Goal: Task Accomplishment & Management: Manage account settings

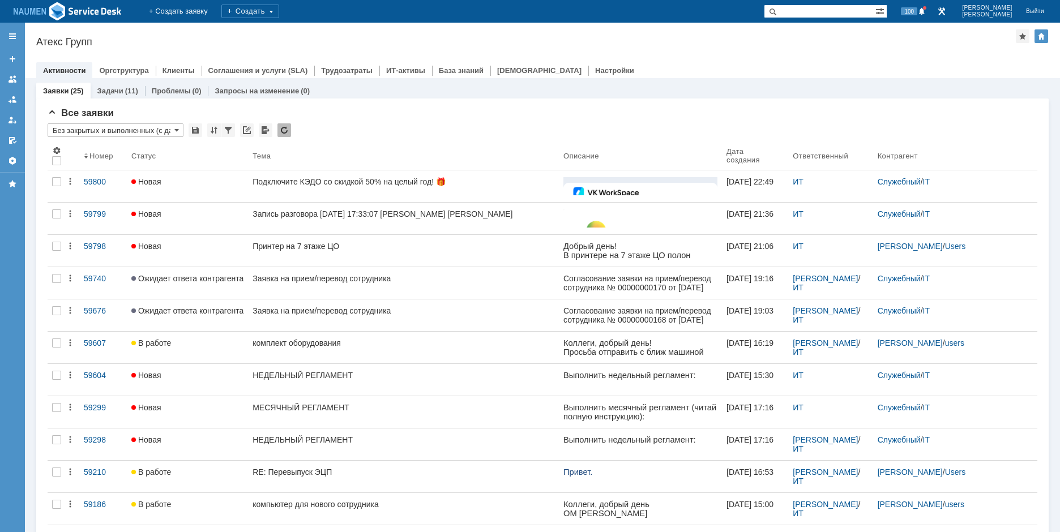
click at [811, 70] on div "Активности Оргструктура Клиенты Соглашения и услуги (SLA) Трудозатраты ИТ-актив…" at bounding box center [542, 70] width 1012 height 16
drag, startPoint x: 884, startPoint y: 63, endPoint x: 868, endPoint y: 63, distance: 15.8
click at [878, 62] on div "Назад | Атекс Групп Атекс Групп root$101 Активности Оргструктура Клиенты Соглаш…" at bounding box center [542, 50] width 1035 height 55
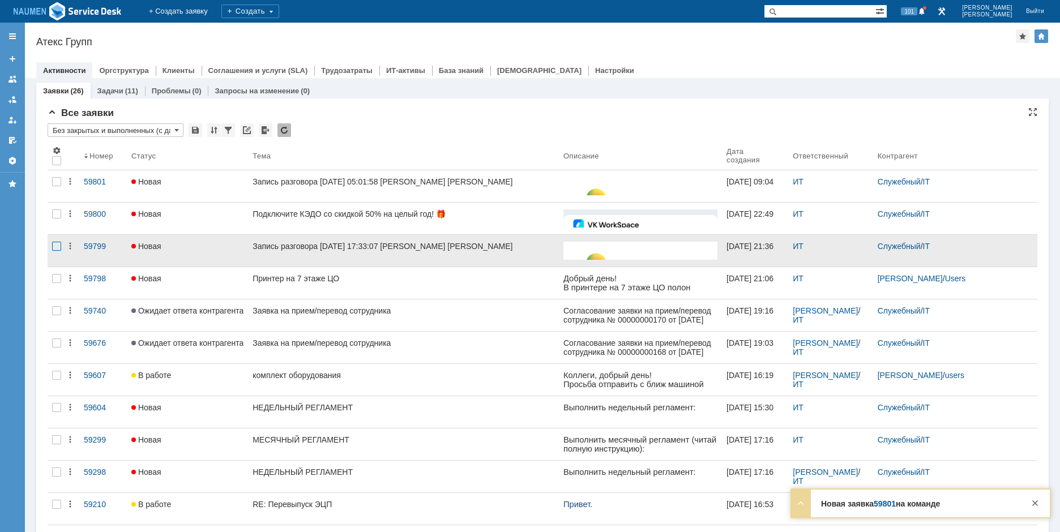
click at [57, 247] on div at bounding box center [56, 246] width 9 height 9
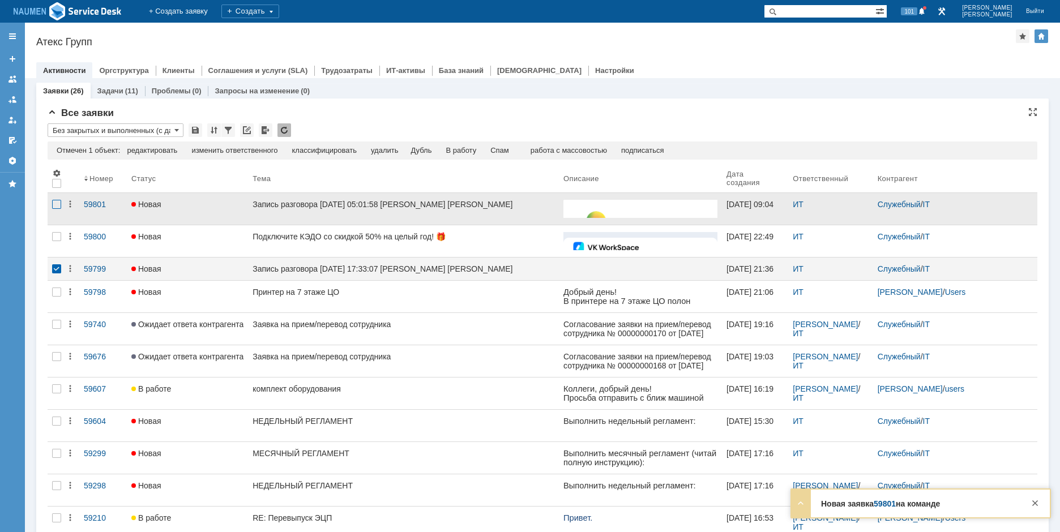
click at [55, 205] on div at bounding box center [56, 204] width 9 height 9
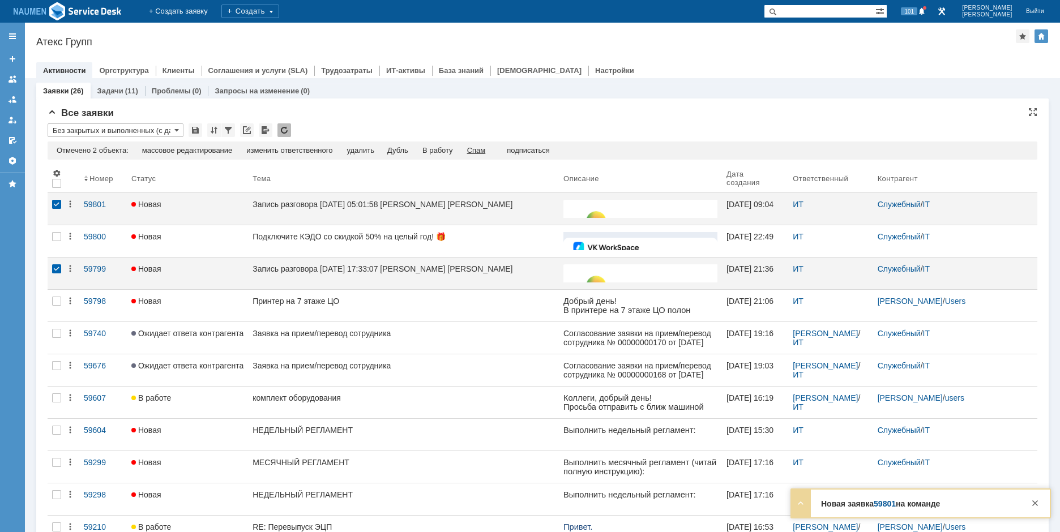
click at [483, 152] on div "Спам" at bounding box center [476, 150] width 19 height 9
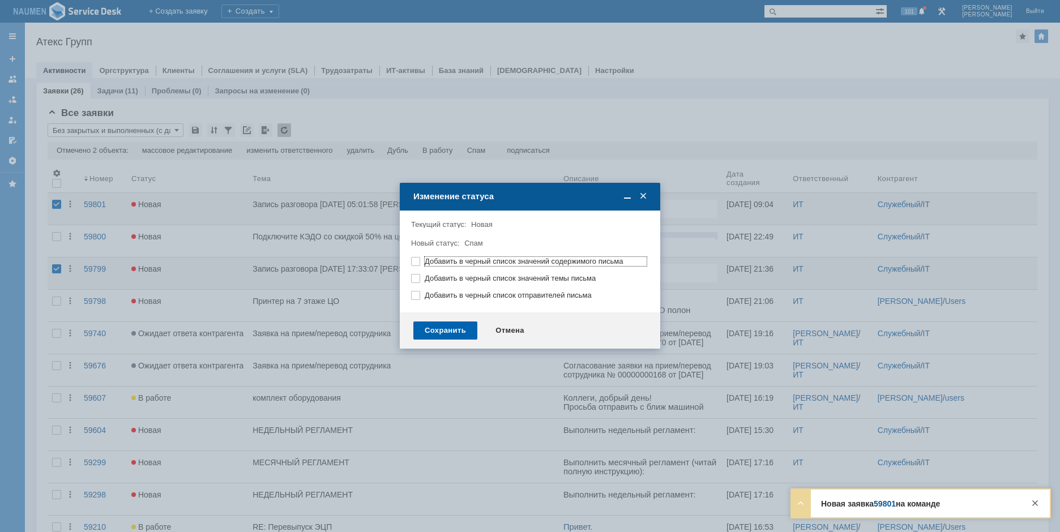
click at [457, 331] on div "Сохранить" at bounding box center [445, 330] width 64 height 18
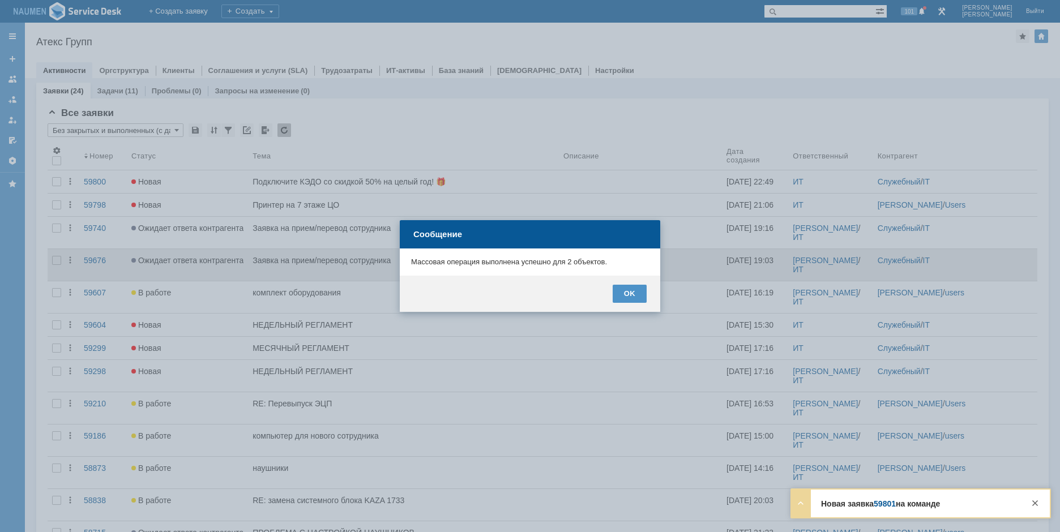
click at [627, 297] on div "OK" at bounding box center [629, 294] width 34 height 18
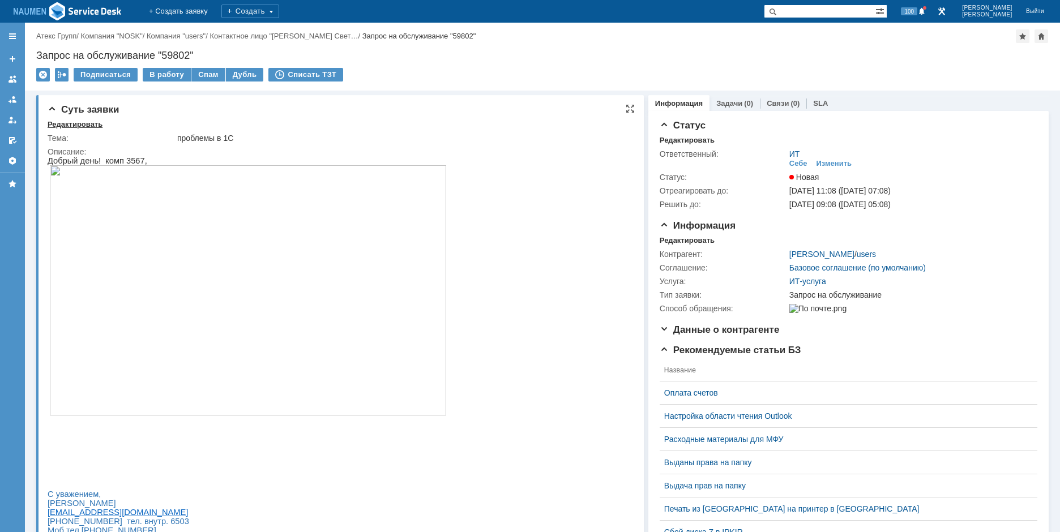
click at [82, 124] on div "Редактировать" at bounding box center [75, 124] width 55 height 9
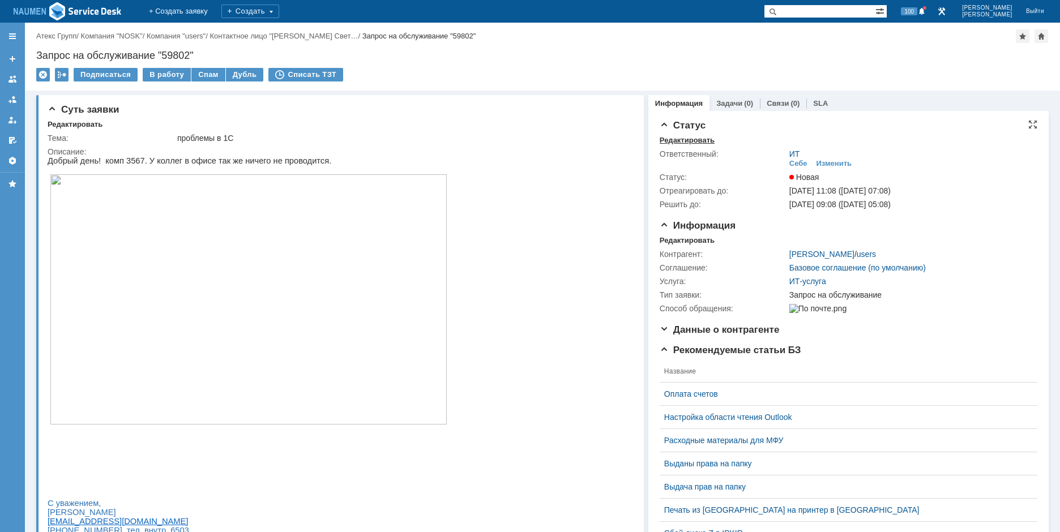
click at [663, 139] on div "Редактировать" at bounding box center [686, 140] width 55 height 9
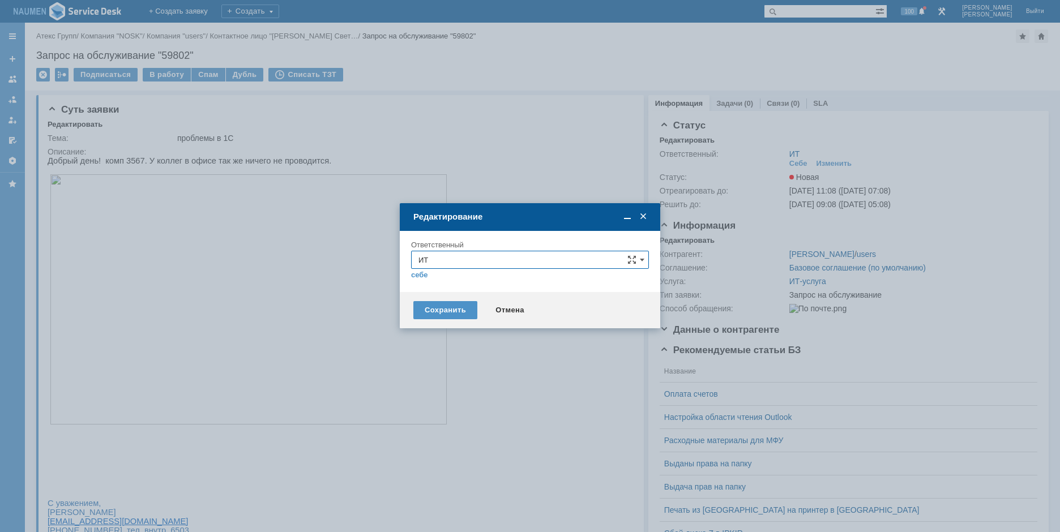
click at [510, 272] on div "себе своей команде" at bounding box center [530, 274] width 238 height 11
click at [509, 267] on input "ИТ" at bounding box center [530, 260] width 238 height 18
click at [441, 392] on span "АСУ" at bounding box center [529, 392] width 223 height 9
type input "АСУ"
drag, startPoint x: 435, startPoint y: 305, endPoint x: 512, endPoint y: 374, distance: 103.4
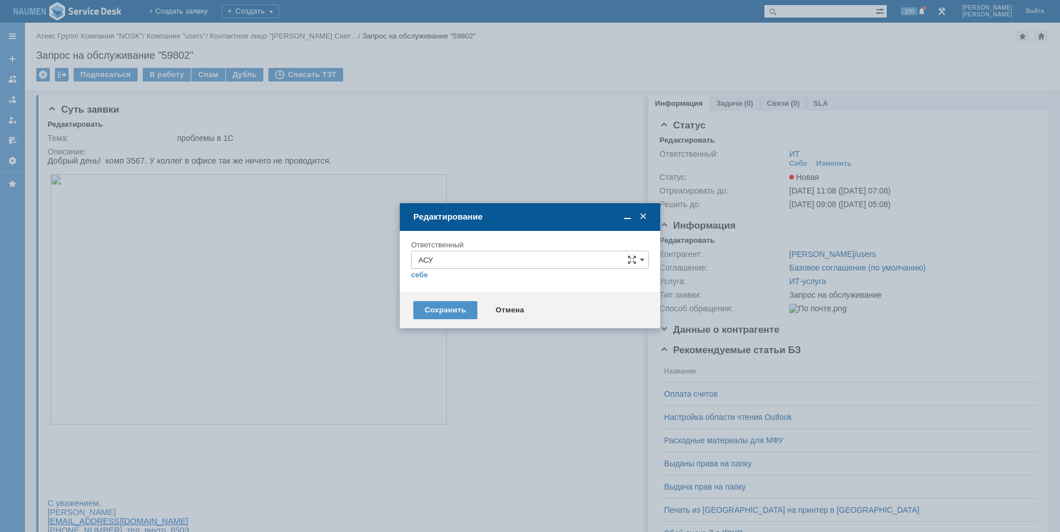
click at [510, 375] on body "Идет загрузка, пожалуйста, подождите. На домашнюю + Создать заявку Создать 100 …" at bounding box center [530, 266] width 1060 height 532
click at [521, 312] on div "Отмена" at bounding box center [510, 310] width 52 height 18
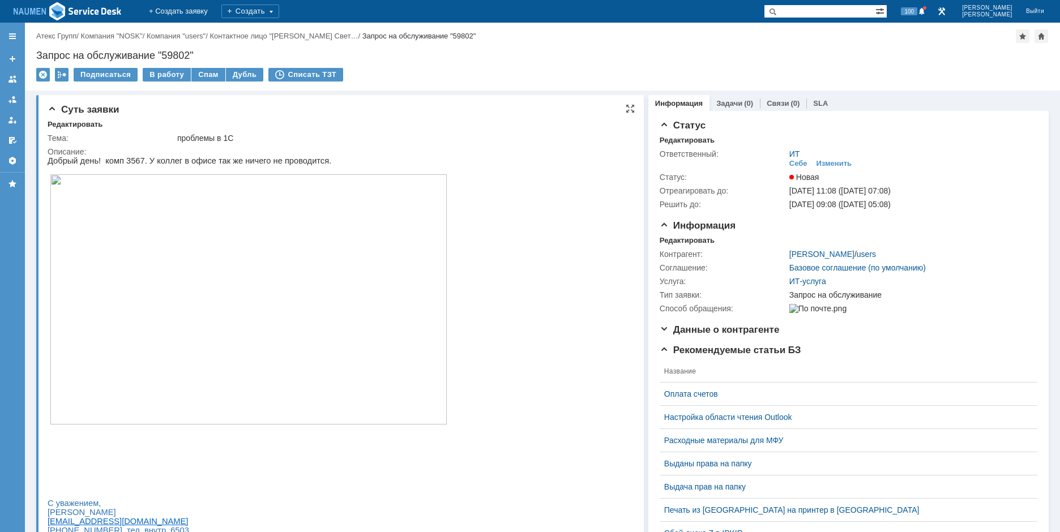
click at [291, 287] on img at bounding box center [248, 299] width 397 height 250
click at [306, 269] on img at bounding box center [248, 299] width 397 height 250
click at [869, 59] on div "Запрос на обслуживание "59802"" at bounding box center [542, 55] width 1012 height 11
click at [690, 139] on div "Редактировать" at bounding box center [686, 140] width 55 height 9
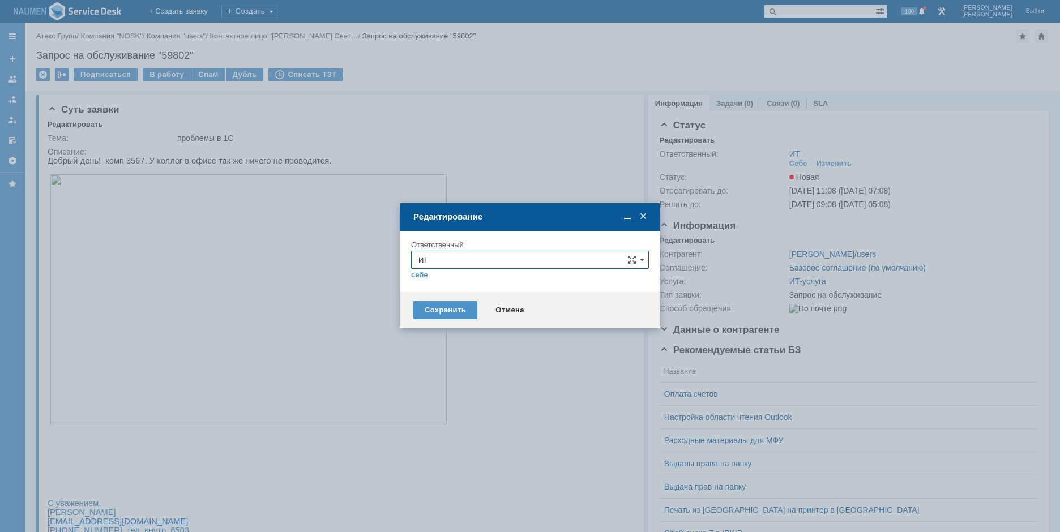
click at [486, 261] on input "ИТ" at bounding box center [530, 260] width 238 height 18
click at [439, 396] on span "АСУ" at bounding box center [529, 392] width 223 height 9
type input "АСУ"
click at [446, 305] on div "Сохранить" at bounding box center [445, 310] width 64 height 18
